Goal: Task Accomplishment & Management: Manage account settings

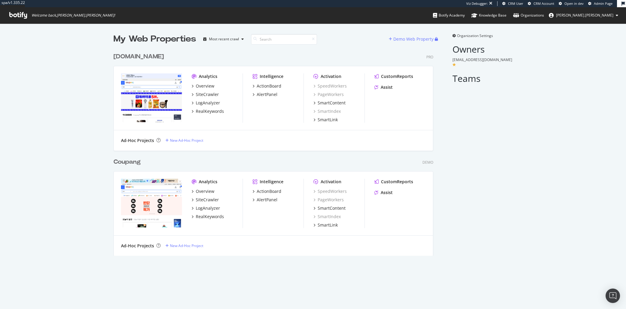
scroll to position [205, 319]
click at [159, 57] on div "[DOMAIN_NAME]" at bounding box center [139, 56] width 50 height 9
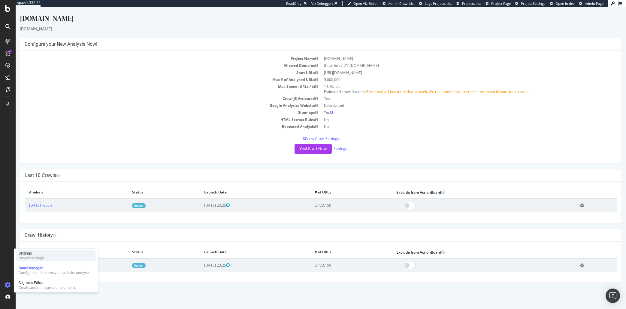
click at [35, 257] on div "Project settings" at bounding box center [31, 257] width 25 height 5
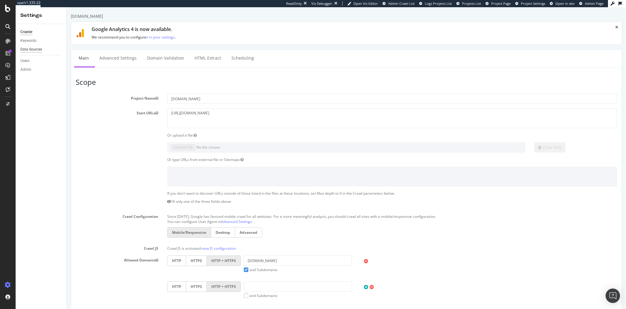
click at [39, 51] on div "Data Sources" at bounding box center [31, 49] width 22 height 6
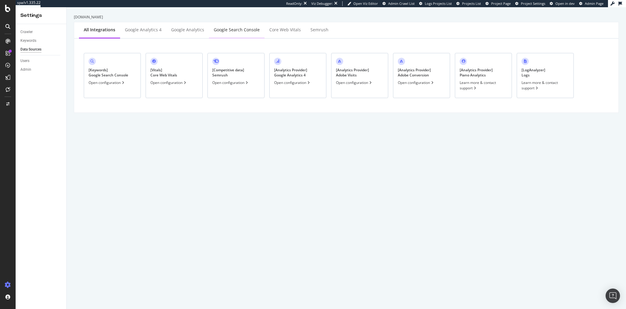
click at [236, 28] on div "Google Search Console" at bounding box center [237, 30] width 46 height 6
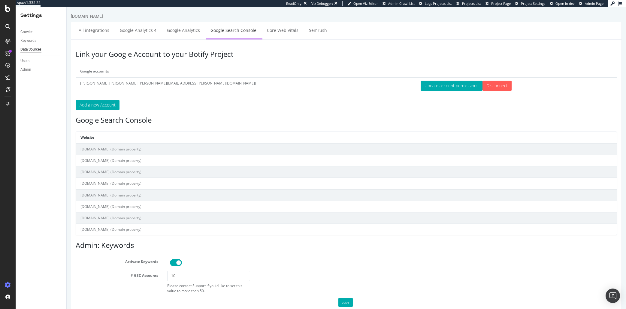
click at [101, 127] on div "Link your Google Account to your Botify Project Google accounts alex.johnson[al…" at bounding box center [346, 177] width 551 height 276
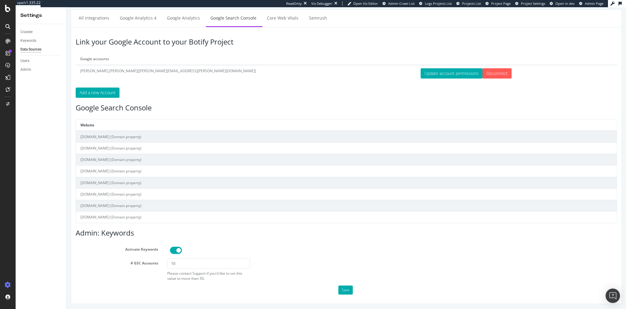
scroll to position [14, 0]
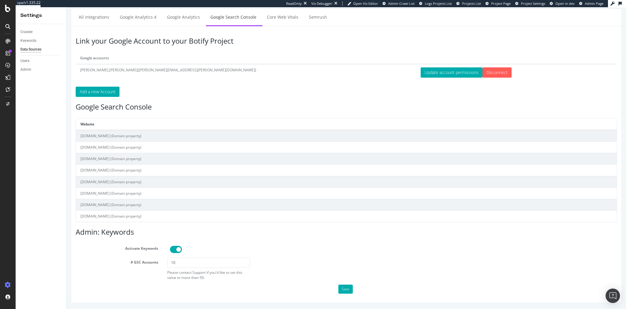
click at [186, 102] on div "Link your Google Account to your Botify Project Google accounts alex.johnson[al…" at bounding box center [346, 164] width 551 height 276
drag, startPoint x: 92, startPoint y: 134, endPoint x: 143, endPoint y: 216, distance: 96.4
click at [143, 216] on tbody "coupang.com (Domain property) partners.coupang.com (Domain property) trip.coupa…" at bounding box center [346, 176] width 541 height 92
drag, startPoint x: 144, startPoint y: 216, endPoint x: 74, endPoint y: 137, distance: 105.8
click at [74, 137] on div "Link your Google Account to your Botify Project Google accounts alex.johnson[al…" at bounding box center [346, 164] width 551 height 276
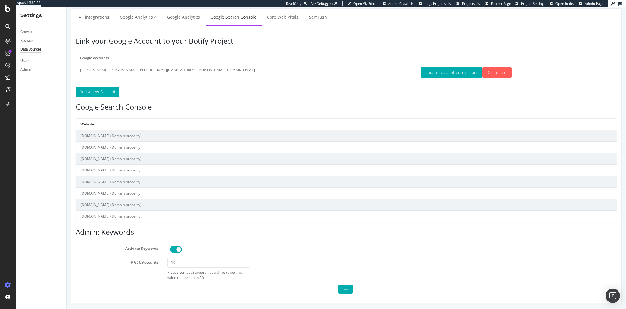
click at [74, 137] on div "Link your Google Account to your Botify Project Google accounts alex.johnson[al…" at bounding box center [346, 164] width 551 height 276
click at [145, 11] on link "Google Analytics 4" at bounding box center [138, 17] width 46 height 17
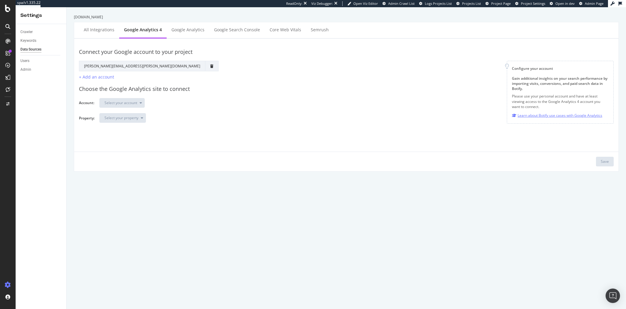
click at [533, 117] on div "Learn about Botify use cases with Google Analytics" at bounding box center [557, 115] width 90 height 6
click at [9, 8] on icon at bounding box center [7, 8] width 5 height 7
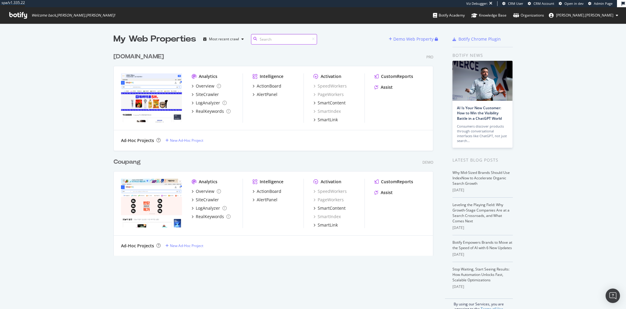
scroll to position [205, 319]
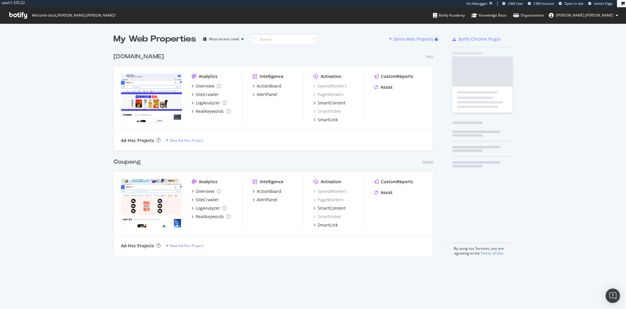
scroll to position [205, 319]
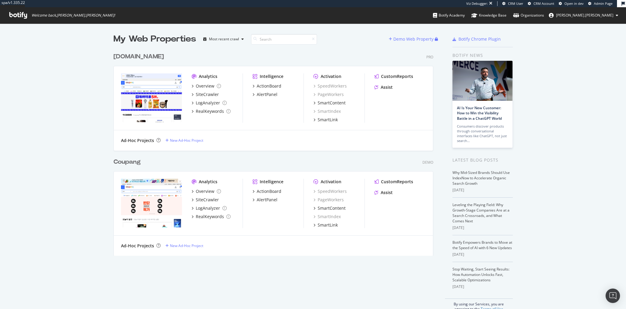
click at [151, 59] on div "[DOMAIN_NAME]" at bounding box center [139, 56] width 50 height 9
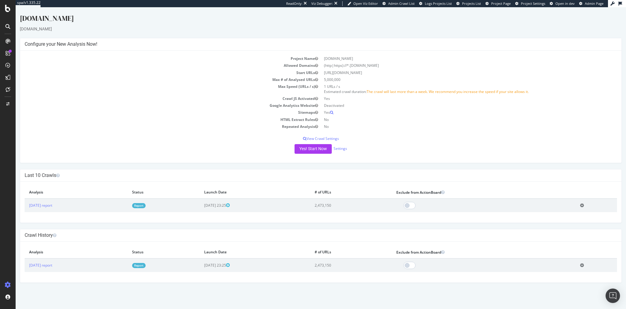
click at [210, 20] on div "[DOMAIN_NAME]" at bounding box center [321, 19] width 602 height 13
click at [46, 21] on div "[DOMAIN_NAME]" at bounding box center [321, 19] width 602 height 13
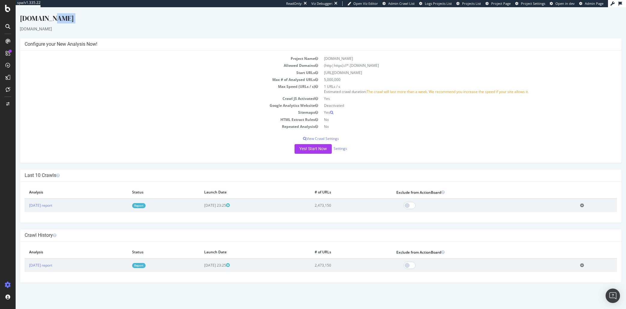
click at [46, 21] on div "[DOMAIN_NAME]" at bounding box center [321, 19] width 602 height 13
click at [65, 22] on div "[DOMAIN_NAME]" at bounding box center [321, 19] width 602 height 13
click at [10, 10] on icon at bounding box center [7, 8] width 5 height 7
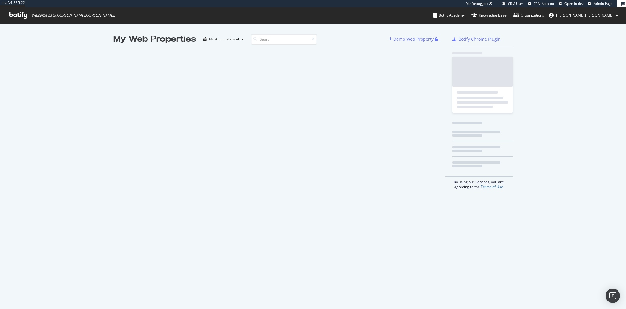
scroll to position [303, 615]
